Goal: Use online tool/utility: Utilize a website feature to perform a specific function

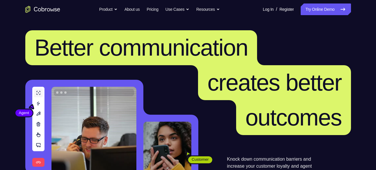
click at [327, 16] on nav "Go back Powerful, Flexible and Trustworthy. Avoid all extra friction for both A…" at bounding box center [188, 9] width 376 height 19
drag, startPoint x: 327, startPoint y: 16, endPoint x: 326, endPoint y: 13, distance: 3.2
click at [326, 13] on nav "Go back Powerful, Flexible and Trustworthy. Avoid all extra friction for both A…" at bounding box center [188, 9] width 376 height 19
click at [326, 13] on link "Try Online Demo" at bounding box center [326, 9] width 50 height 12
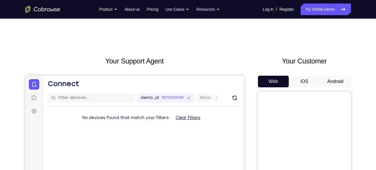
scroll to position [44, 0]
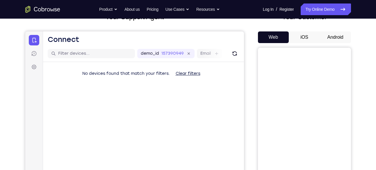
click at [341, 35] on button "Android" at bounding box center [335, 37] width 31 height 12
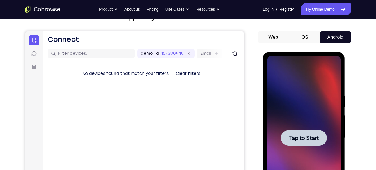
scroll to position [0, 0]
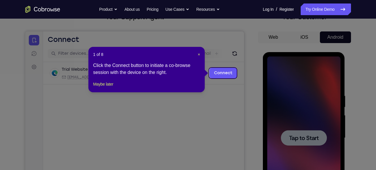
click at [107, 92] on div "1 of 8 × Click the Connect button to initiate a co-browse session with the devi…" at bounding box center [146, 69] width 116 height 45
click at [103, 87] on button "Maybe later" at bounding box center [103, 84] width 20 height 7
